Goal: Transaction & Acquisition: Purchase product/service

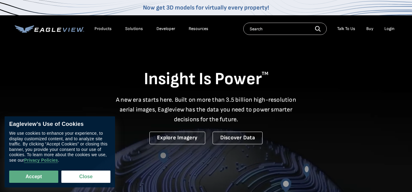
click at [370, 29] on link "Buy" at bounding box center [369, 29] width 7 height 6
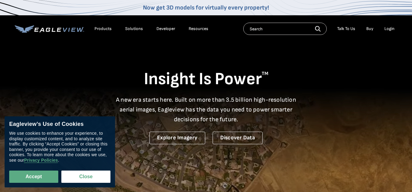
click at [391, 29] on div "Login" at bounding box center [389, 29] width 10 height 6
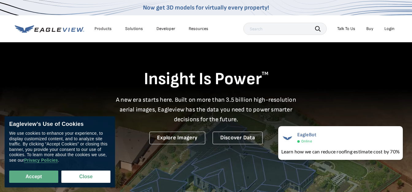
click at [388, 27] on div "Login" at bounding box center [389, 29] width 10 height 6
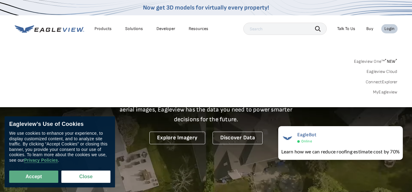
click at [375, 61] on link "Eagleview One™ * NEW *" at bounding box center [376, 60] width 44 height 7
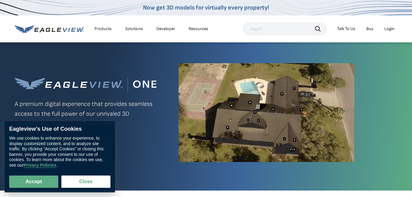
click at [388, 28] on div "Login" at bounding box center [389, 29] width 10 height 6
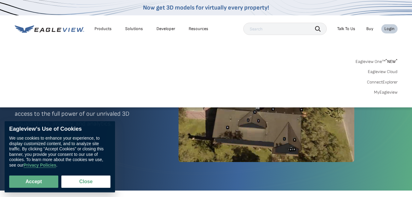
click at [386, 93] on link "MyEagleview" at bounding box center [386, 93] width 24 height 6
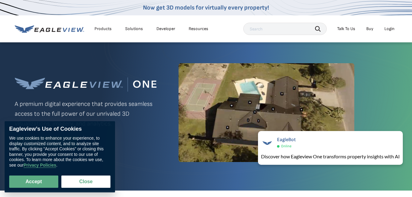
click at [369, 29] on link "Buy" at bounding box center [369, 29] width 7 height 6
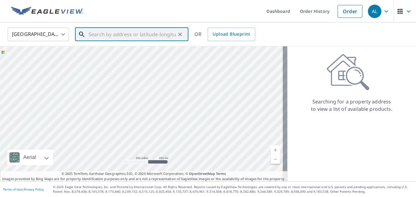
click at [147, 37] on input "text" at bounding box center [132, 34] width 87 height 17
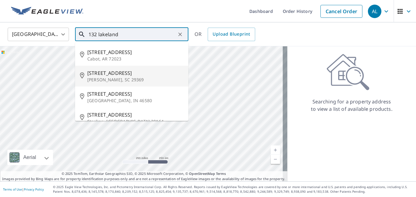
click at [126, 75] on span "132 Lakeland Ave" at bounding box center [135, 72] width 96 height 7
type input "132 Lakeland Ave Moore, SC 29369"
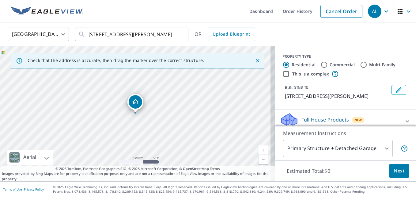
click at [259, 148] on link "Current Level 17, Zoom In" at bounding box center [263, 149] width 9 height 9
click at [259, 148] on link "Current Level 18, Zoom In" at bounding box center [263, 149] width 9 height 9
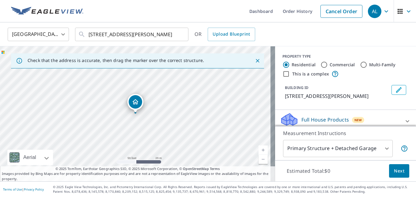
click at [259, 148] on link "Current Level 19, Zoom In" at bounding box center [263, 149] width 9 height 9
click at [406, 121] on icon at bounding box center [408, 121] width 4 height 2
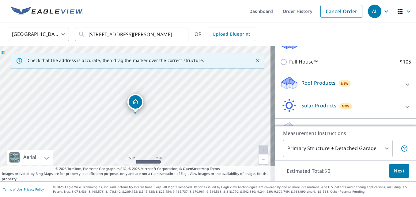
scroll to position [83, 0]
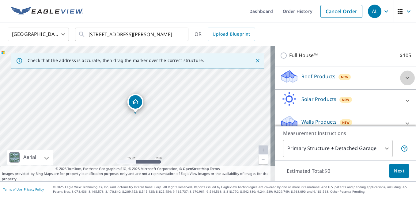
click at [406, 78] on icon at bounding box center [408, 78] width 4 height 2
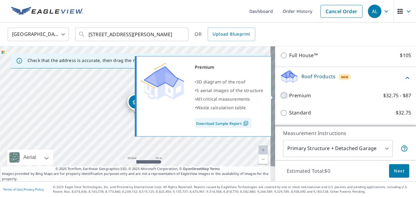
click at [280, 96] on input "Premium $32.75 - $87" at bounding box center [284, 95] width 9 height 7
checkbox input "true"
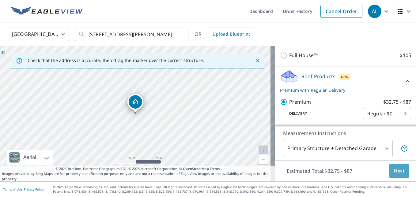
click at [394, 169] on span "Next" at bounding box center [399, 171] width 10 height 8
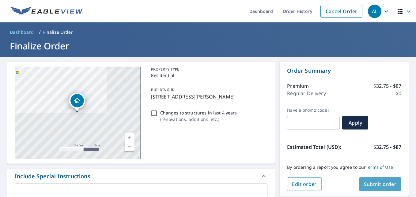
click at [377, 182] on span "Submit order" at bounding box center [380, 184] width 33 height 7
